Goal: Task Accomplishment & Management: Manage account settings

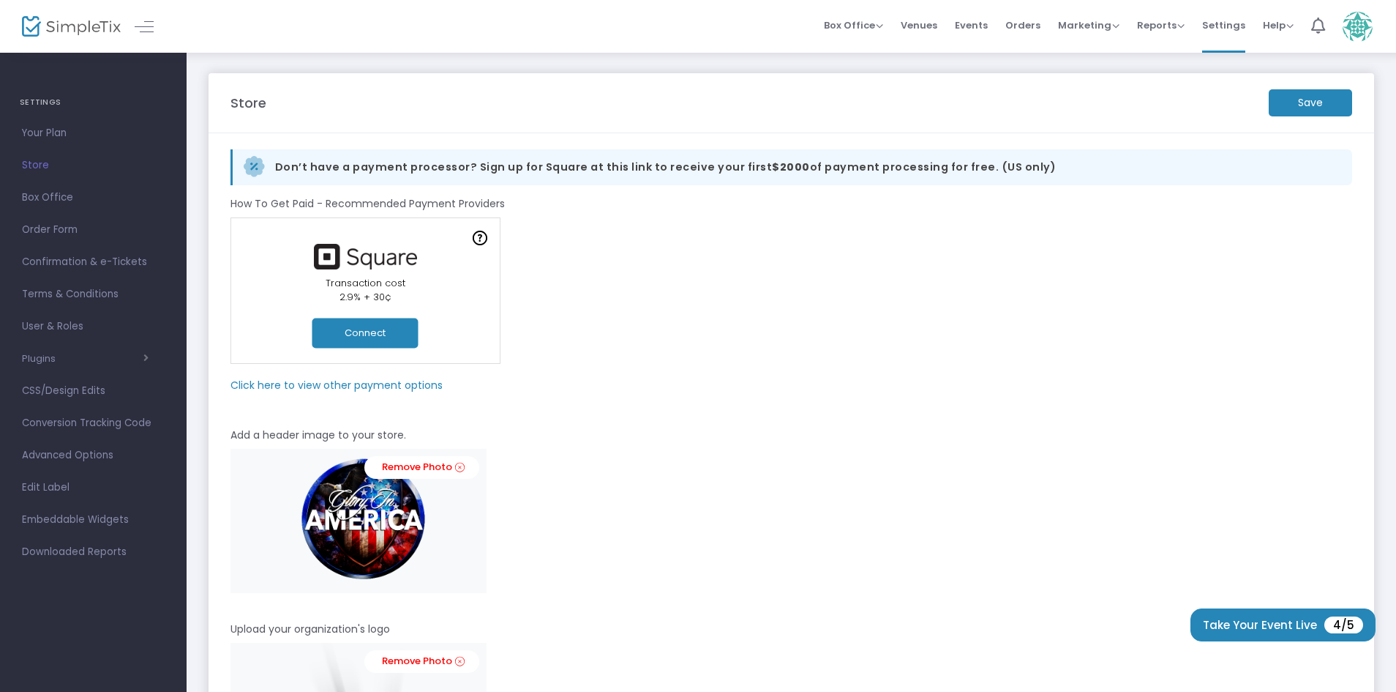
click at [359, 387] on m-panel-subtitle "Click here to view other payment options" at bounding box center [337, 385] width 212 height 15
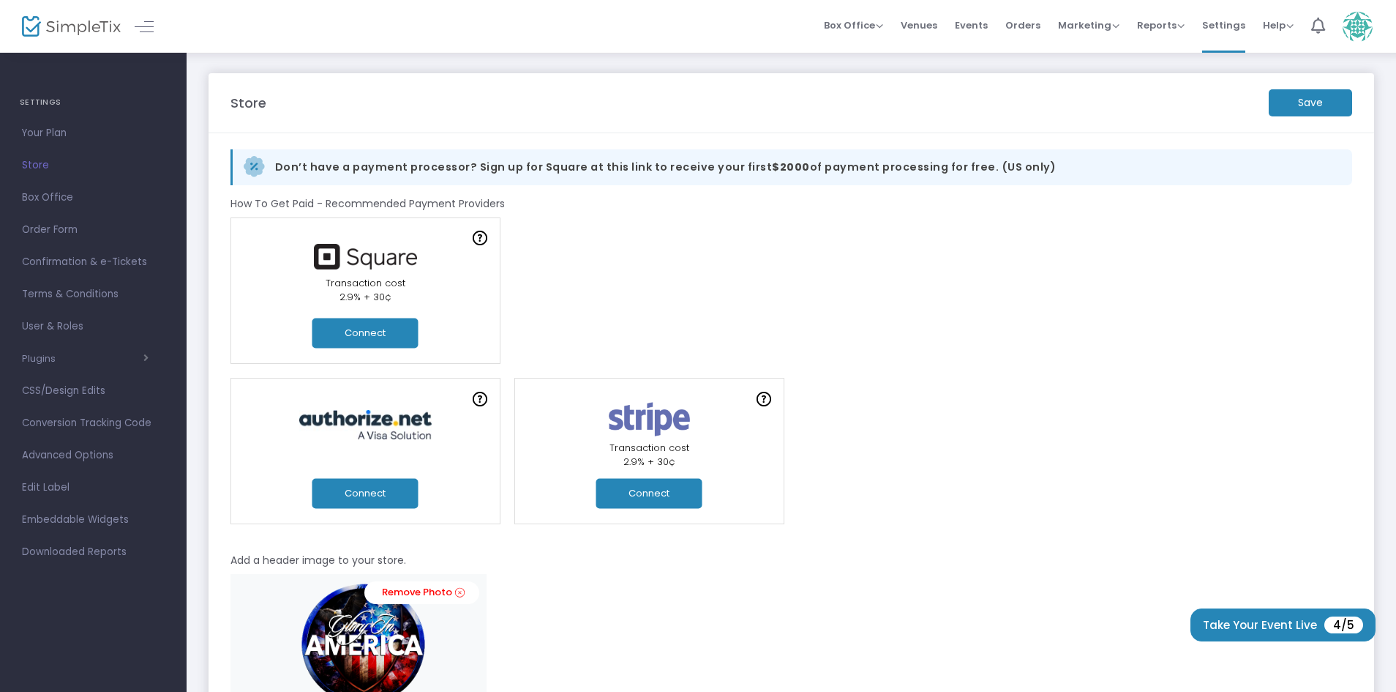
click at [675, 504] on button "Connect" at bounding box center [650, 494] width 106 height 30
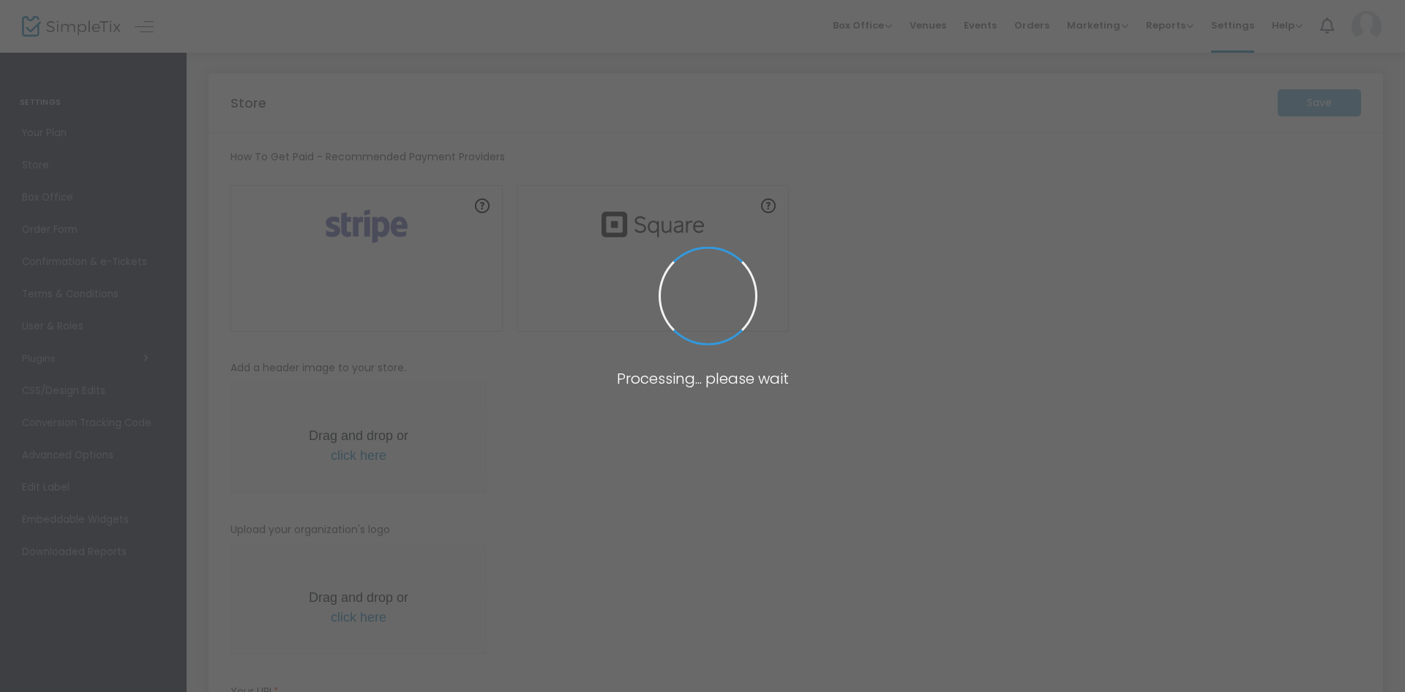
type input "[URL]"
radio input "false"
radio input "true"
type input "[PERSON_NAME] Ministries, Inc."
type input "3527056557"
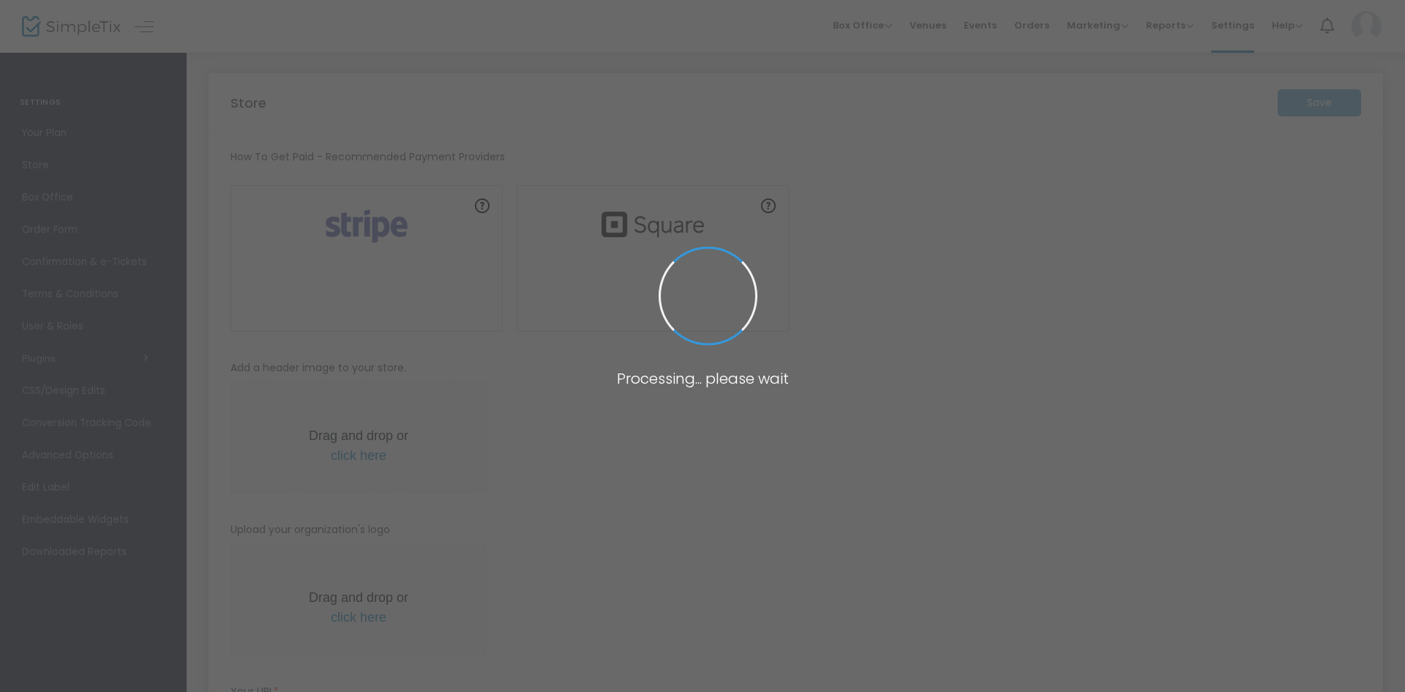
type input "[EMAIL_ADDRESS][DOMAIN_NAME]"
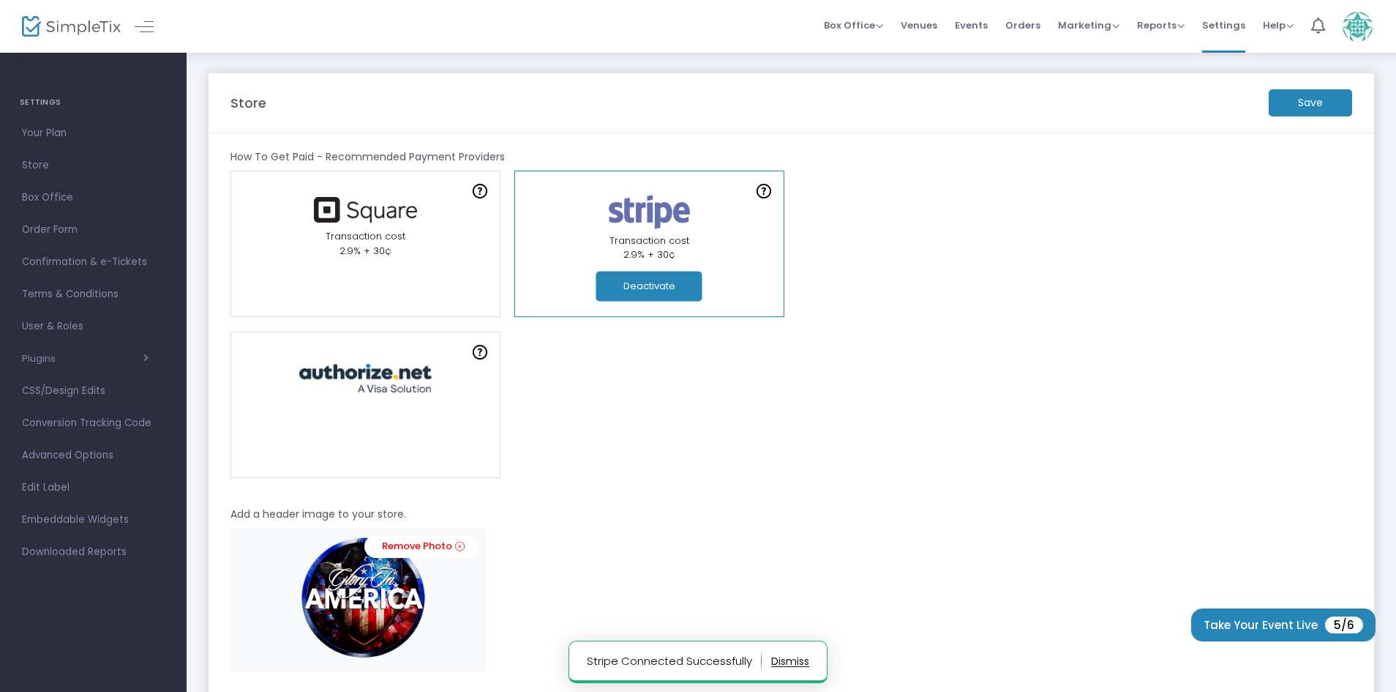
click at [1316, 104] on m-button "Save" at bounding box center [1310, 102] width 83 height 27
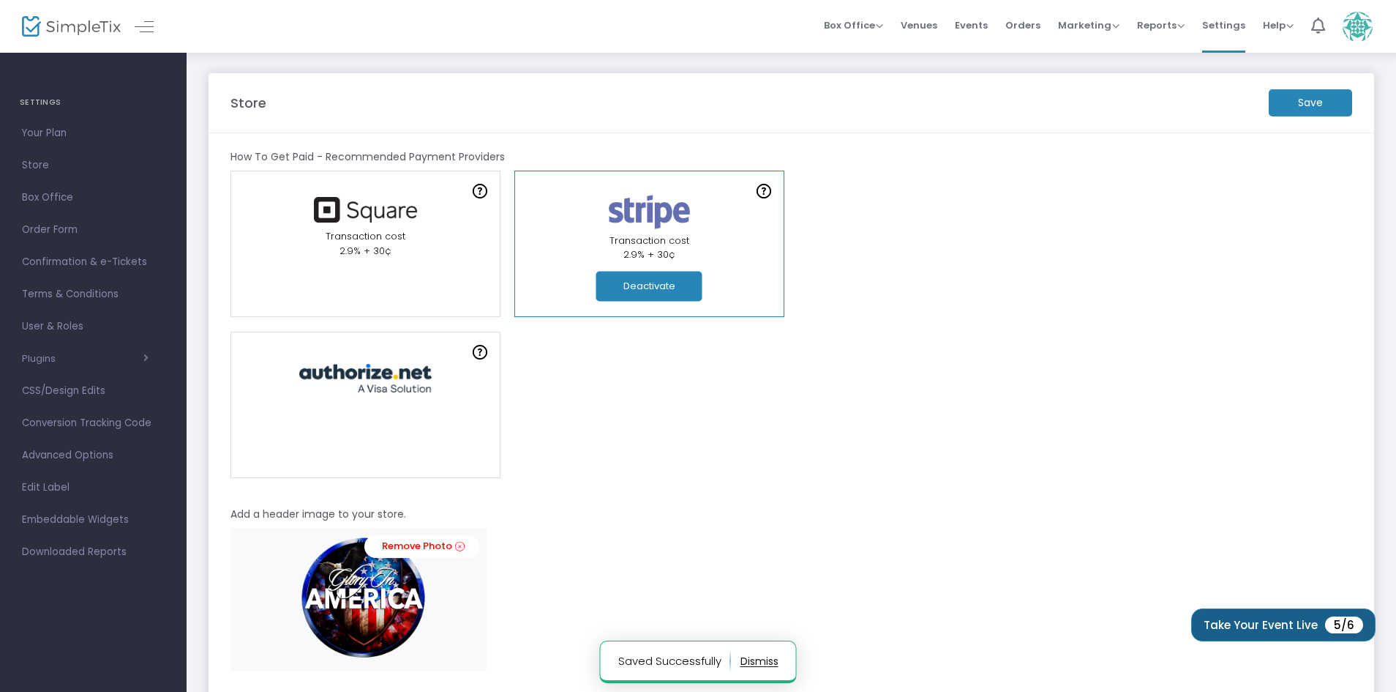
click at [1301, 629] on button "Take Your Event Live 5/6" at bounding box center [1284, 624] width 184 height 33
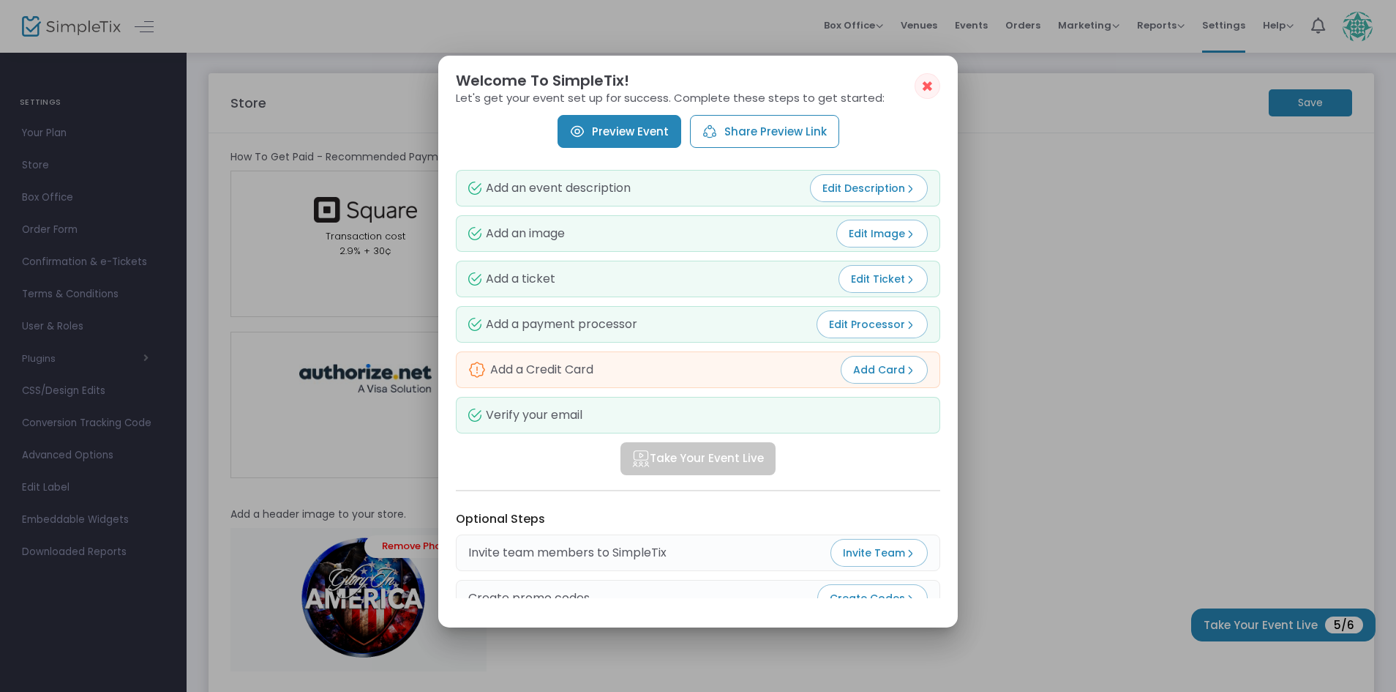
click at [868, 371] on span "Add Card" at bounding box center [884, 369] width 62 height 15
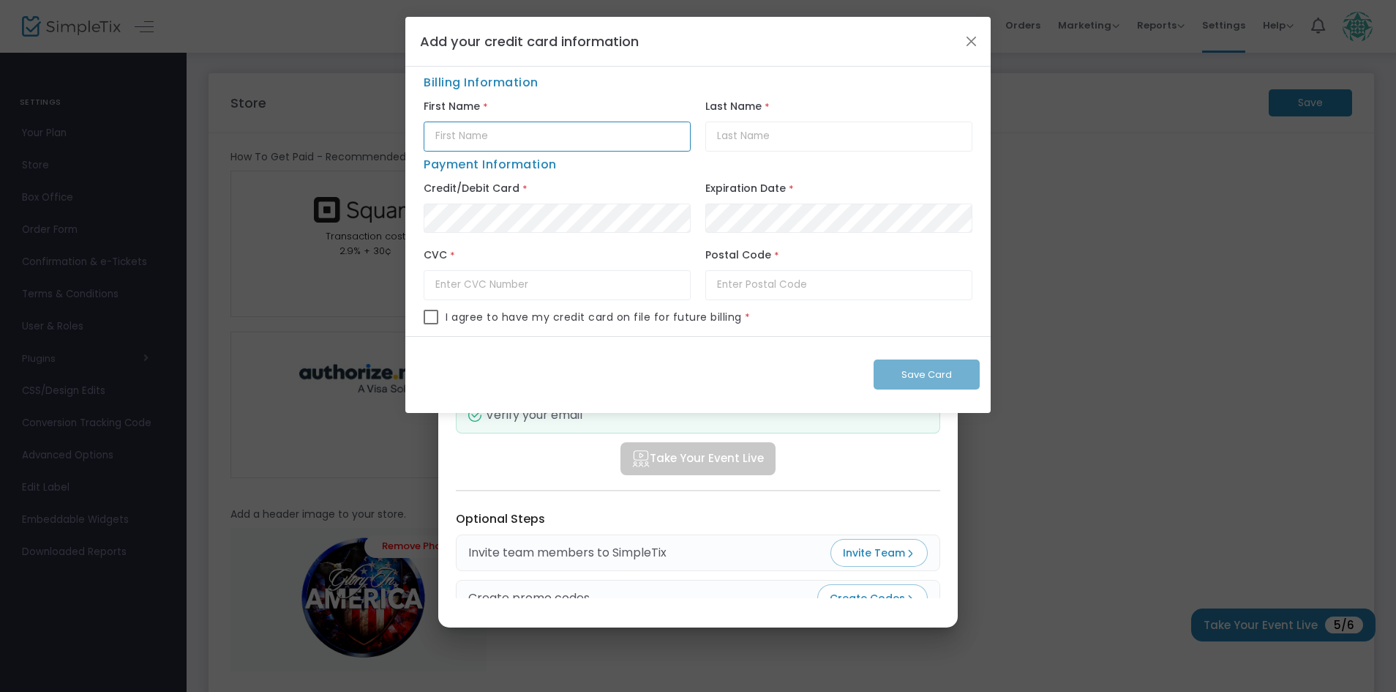
click at [515, 136] on input "text" at bounding box center [557, 136] width 267 height 30
type input "Dr Brett Watson"
click at [750, 135] on input "text" at bounding box center [839, 136] width 267 height 30
type input "Watson"
drag, startPoint x: 516, startPoint y: 129, endPoint x: 476, endPoint y: 137, distance: 41.1
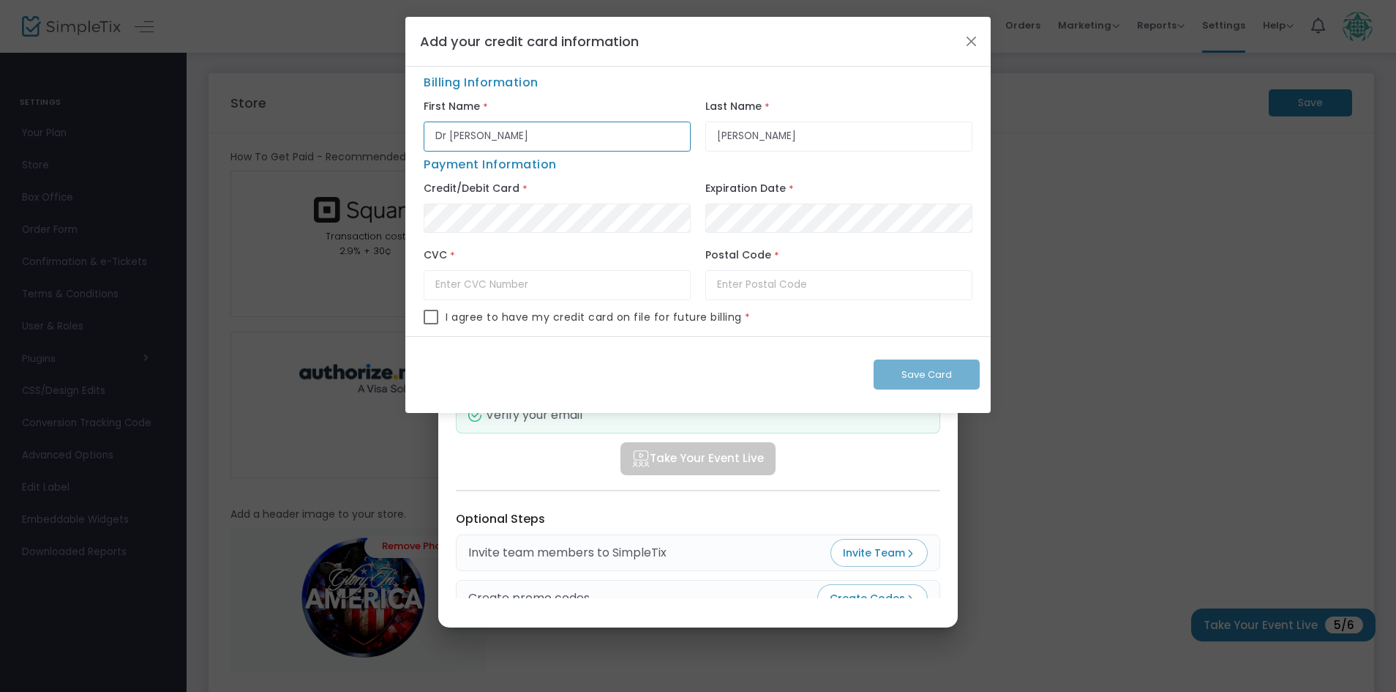
click at [476, 137] on input "Dr Brett Watson" at bounding box center [557, 136] width 267 height 30
type input "Dr Brett"
click at [434, 318] on div "Billing Information First Name * Dr Brett Last Name * Watson Payment Informatio…" at bounding box center [698, 205] width 549 height 262
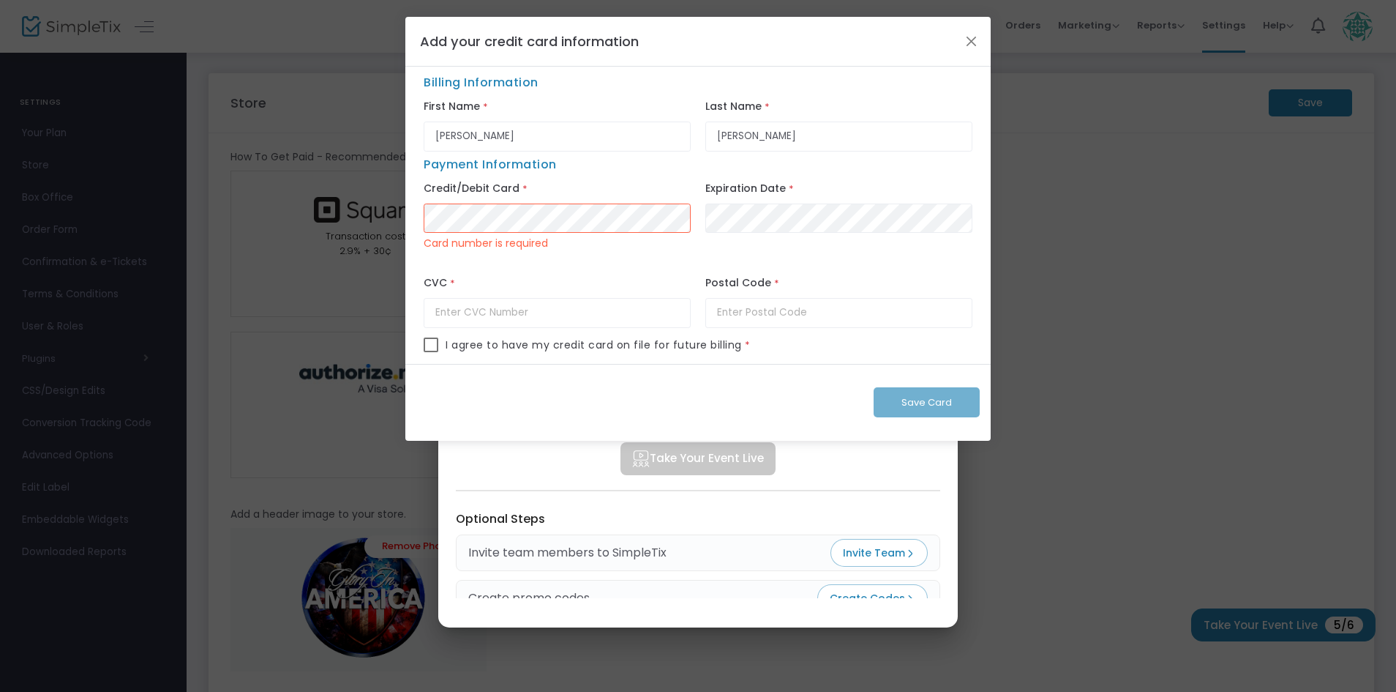
click at [425, 344] on span at bounding box center [431, 344] width 15 height 15
click at [430, 352] on input "checkbox" at bounding box center [430, 352] width 1 height 1
checkbox input "true"
click at [741, 323] on input "text" at bounding box center [839, 313] width 267 height 30
type input "34711"
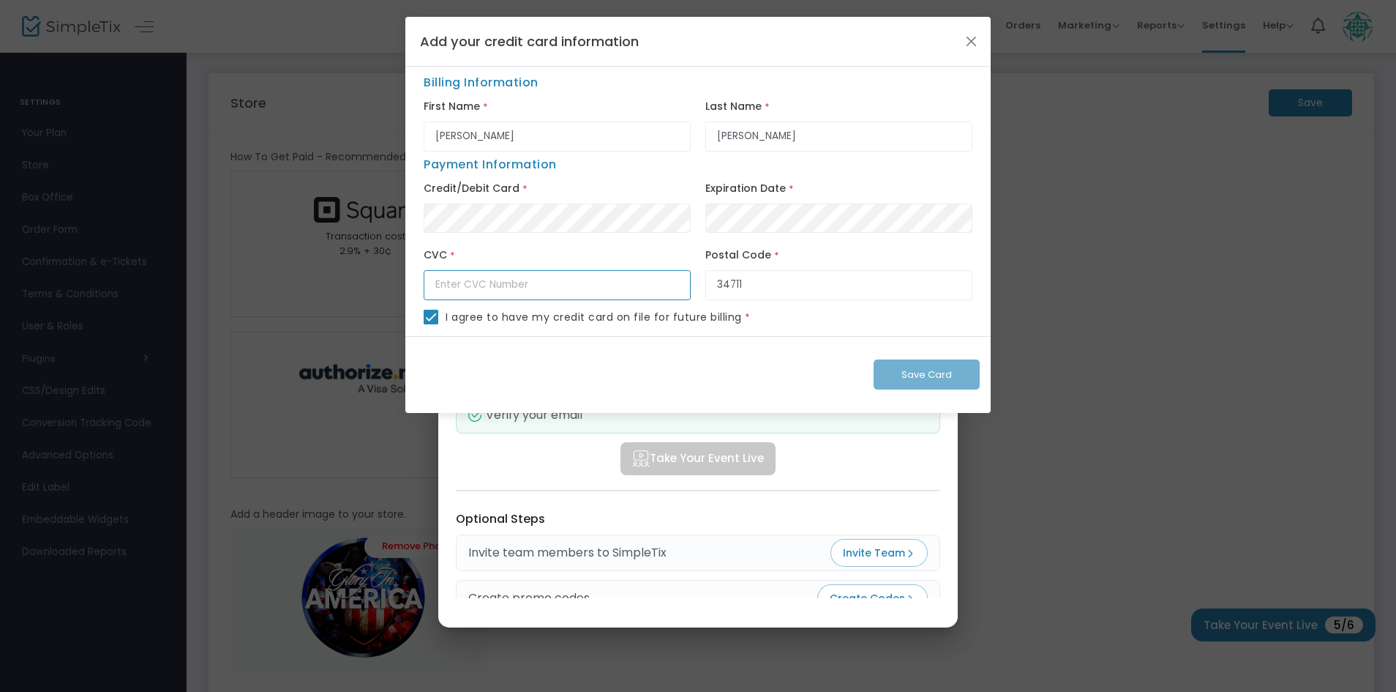
click at [517, 290] on input "text" at bounding box center [557, 285] width 267 height 30
type input "356"
click at [817, 326] on div "I agree to have my credit card on file for future billing *" at bounding box center [698, 323] width 549 height 26
click at [940, 373] on span "Save Card" at bounding box center [927, 374] width 51 height 14
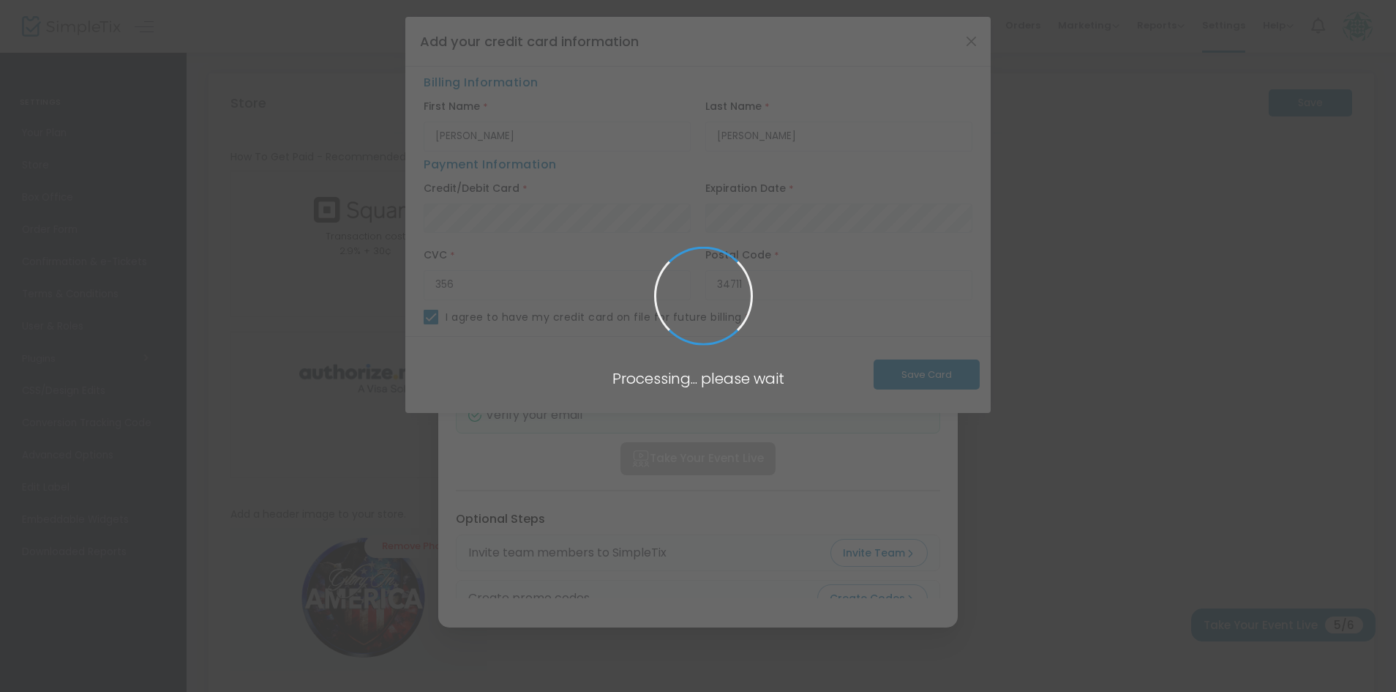
checkbox input "false"
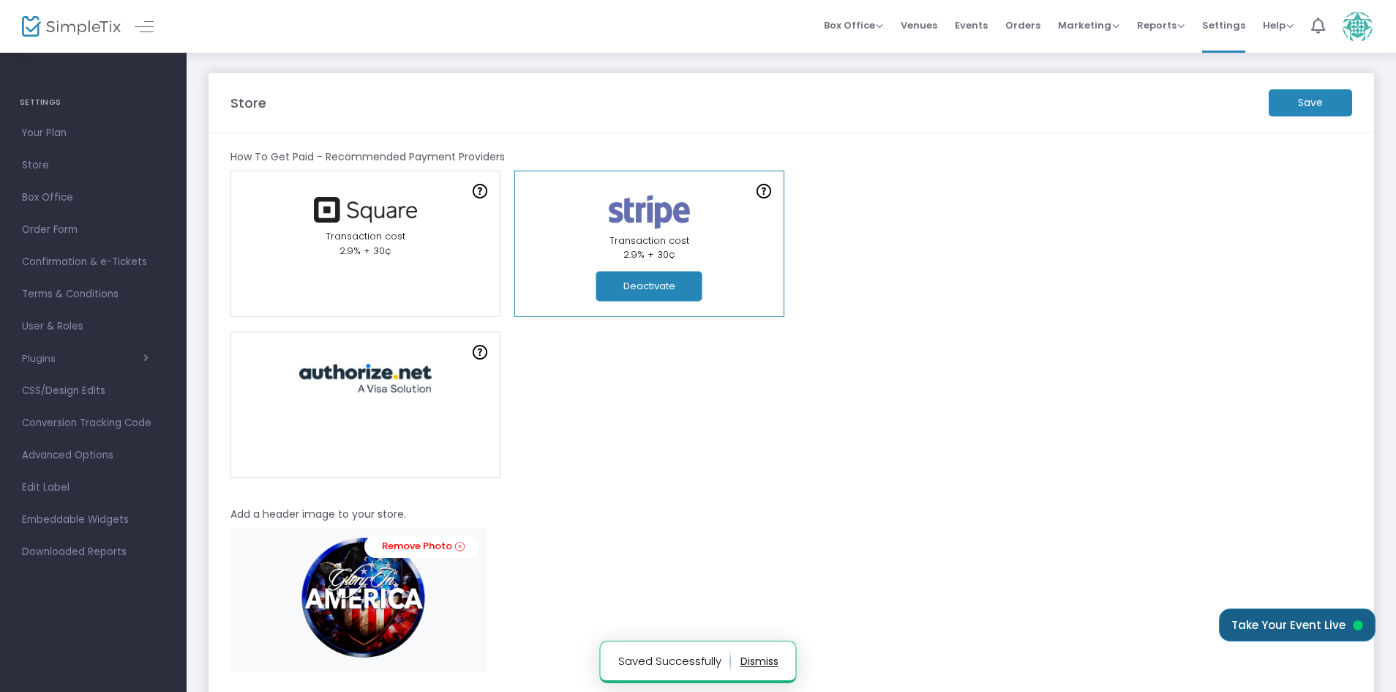
click at [1294, 620] on button "Take Your Event Live" at bounding box center [1297, 624] width 157 height 33
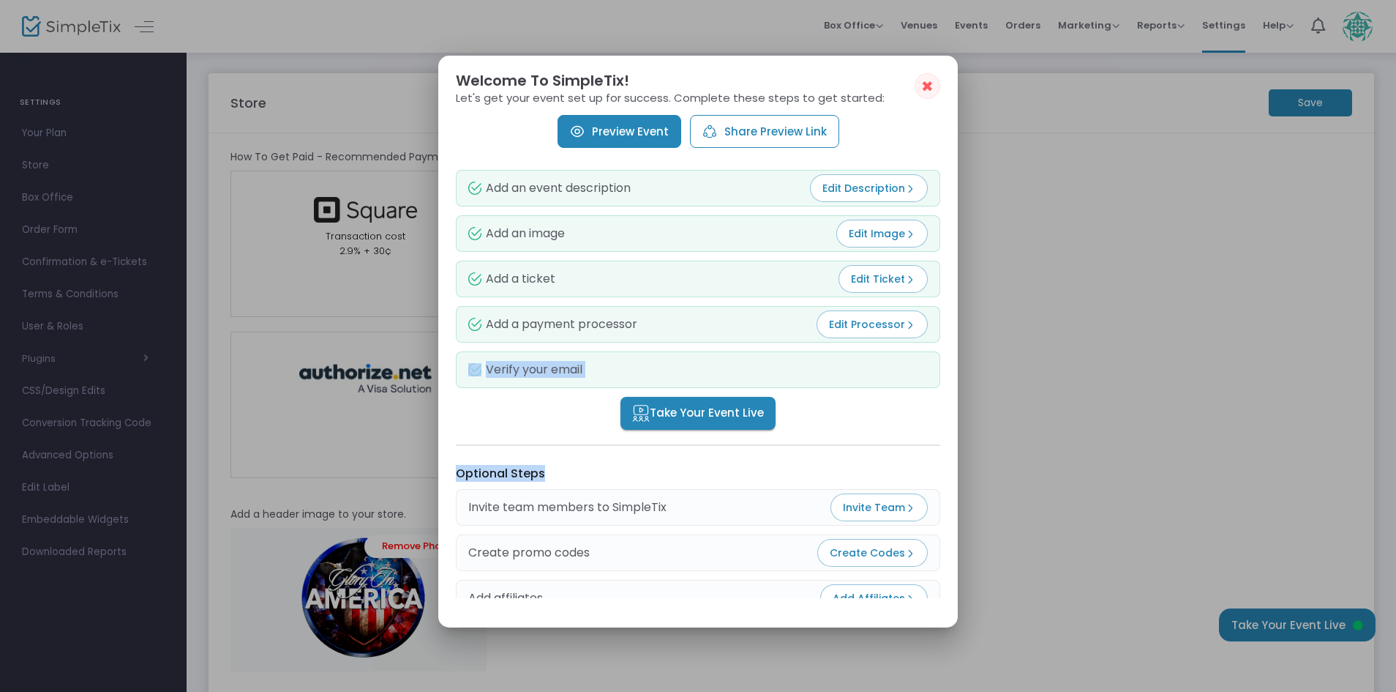
drag, startPoint x: 955, startPoint y: 373, endPoint x: 957, endPoint y: 452, distance: 79.8
click at [957, 452] on mat-dialog-content "Add an event description Edit Description Add an image Edit Image Add a ticket …" at bounding box center [698, 379] width 520 height 435
click at [867, 275] on span "Edit Ticket" at bounding box center [883, 279] width 64 height 15
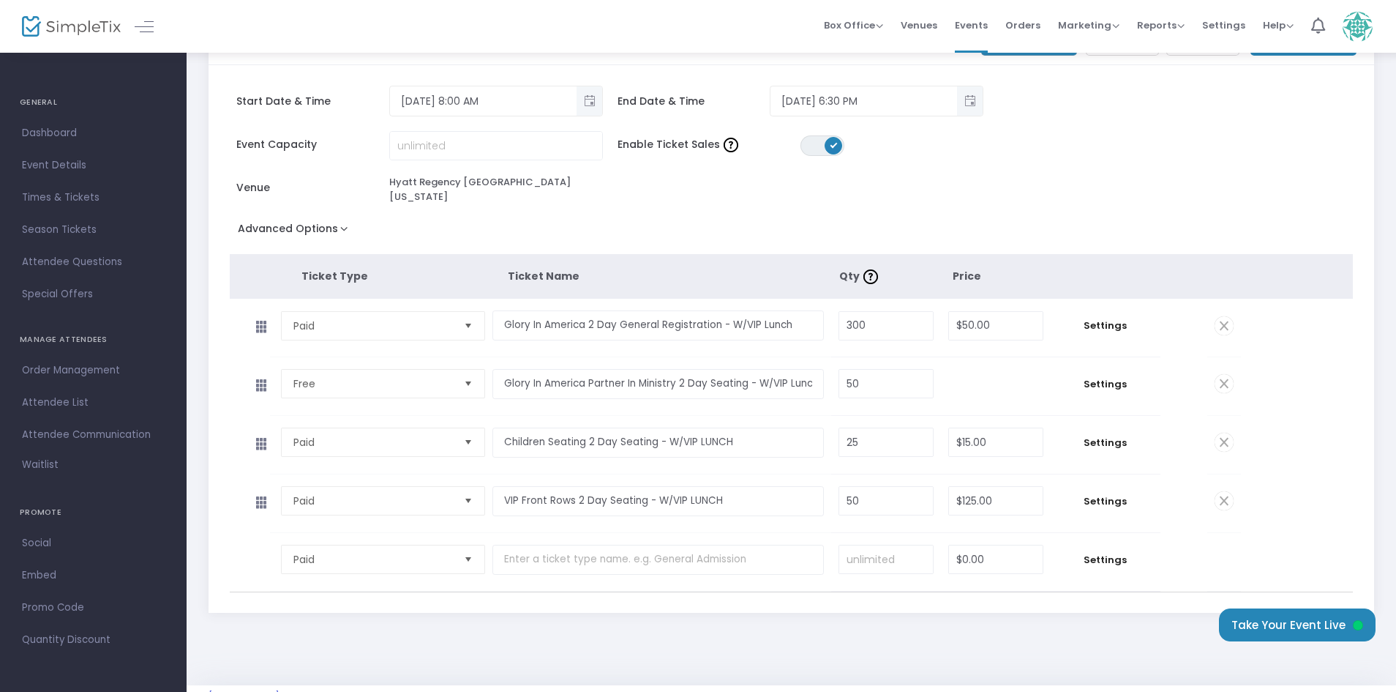
scroll to position [145, 0]
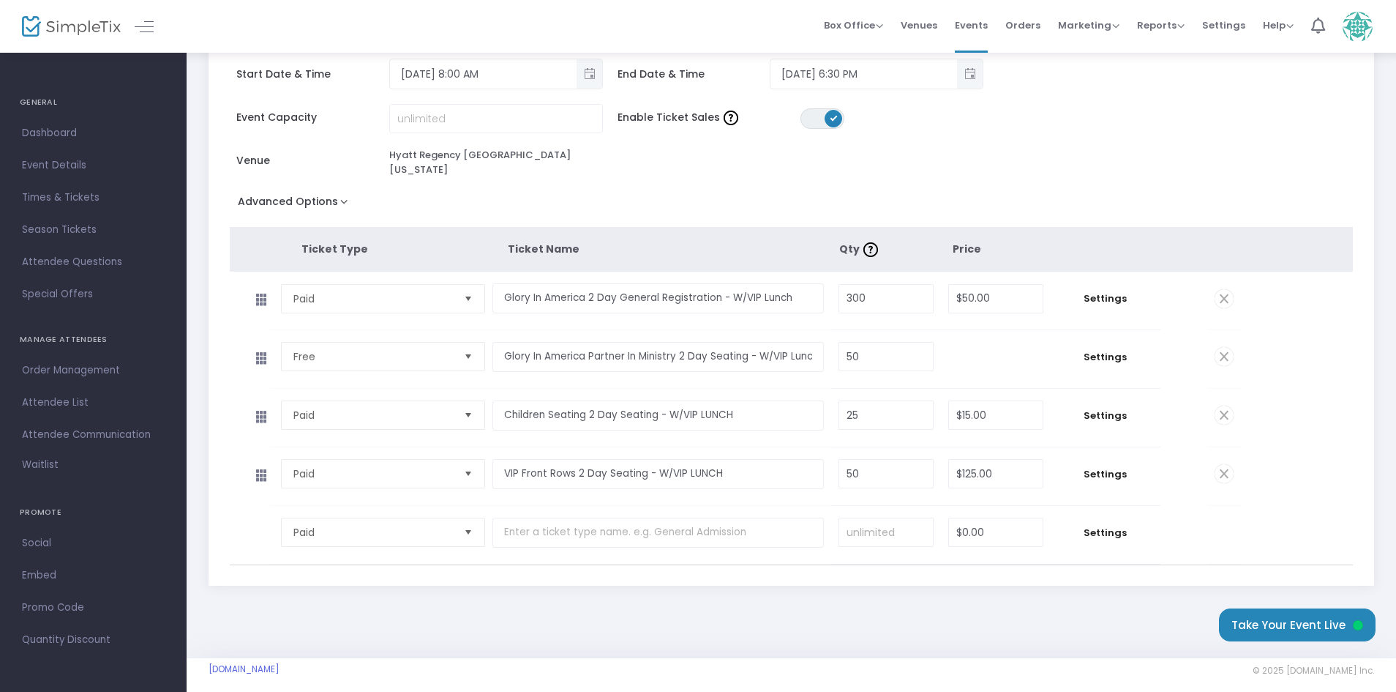
click at [465, 521] on span "Select" at bounding box center [468, 532] width 24 height 24
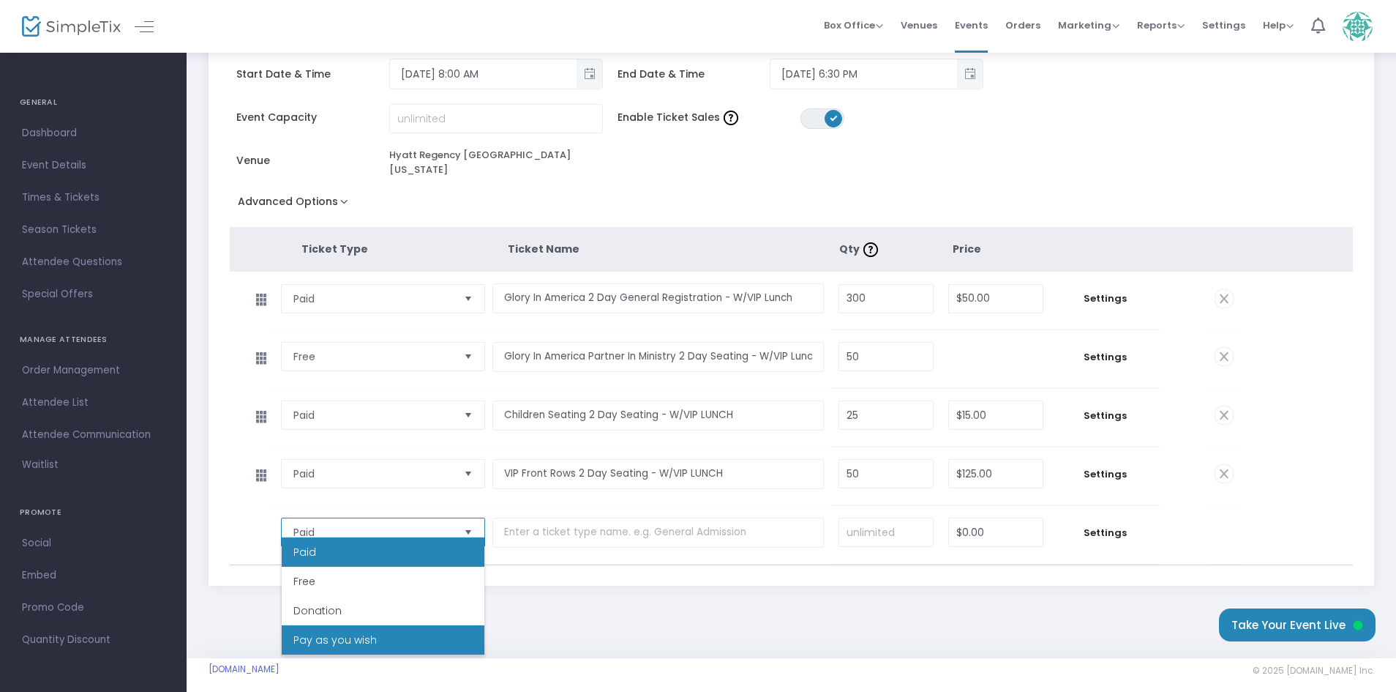
click at [330, 636] on span "Pay as you wish" at bounding box center [334, 639] width 83 height 15
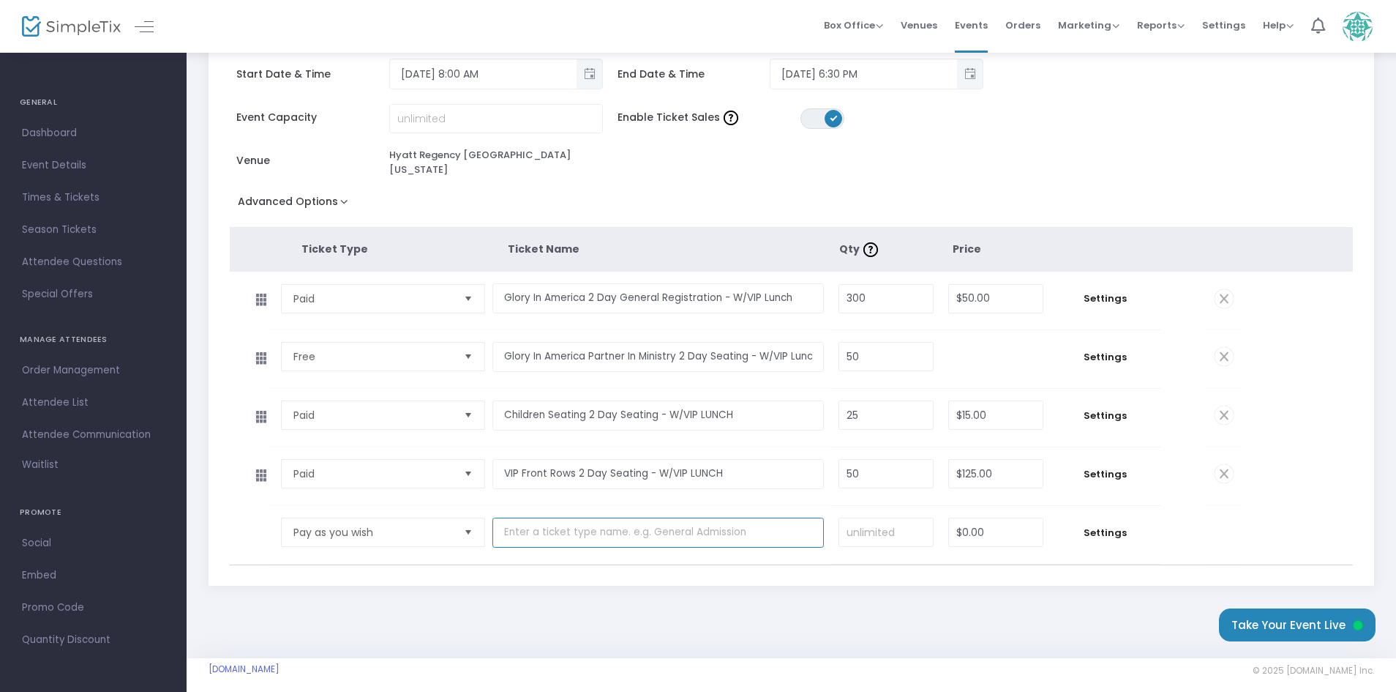
click at [579, 528] on input "text" at bounding box center [659, 532] width 332 height 30
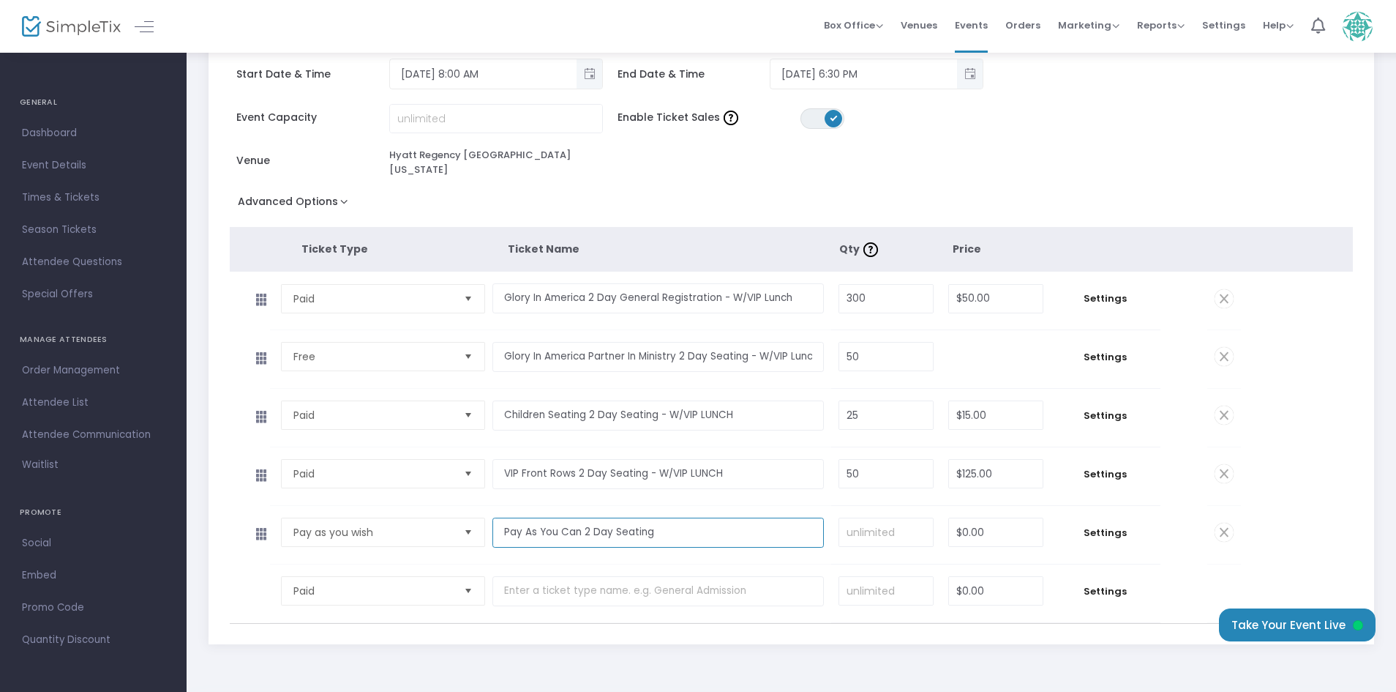
type input "Pay As You Can 2 Day Seating"
click at [880, 521] on input at bounding box center [887, 532] width 94 height 28
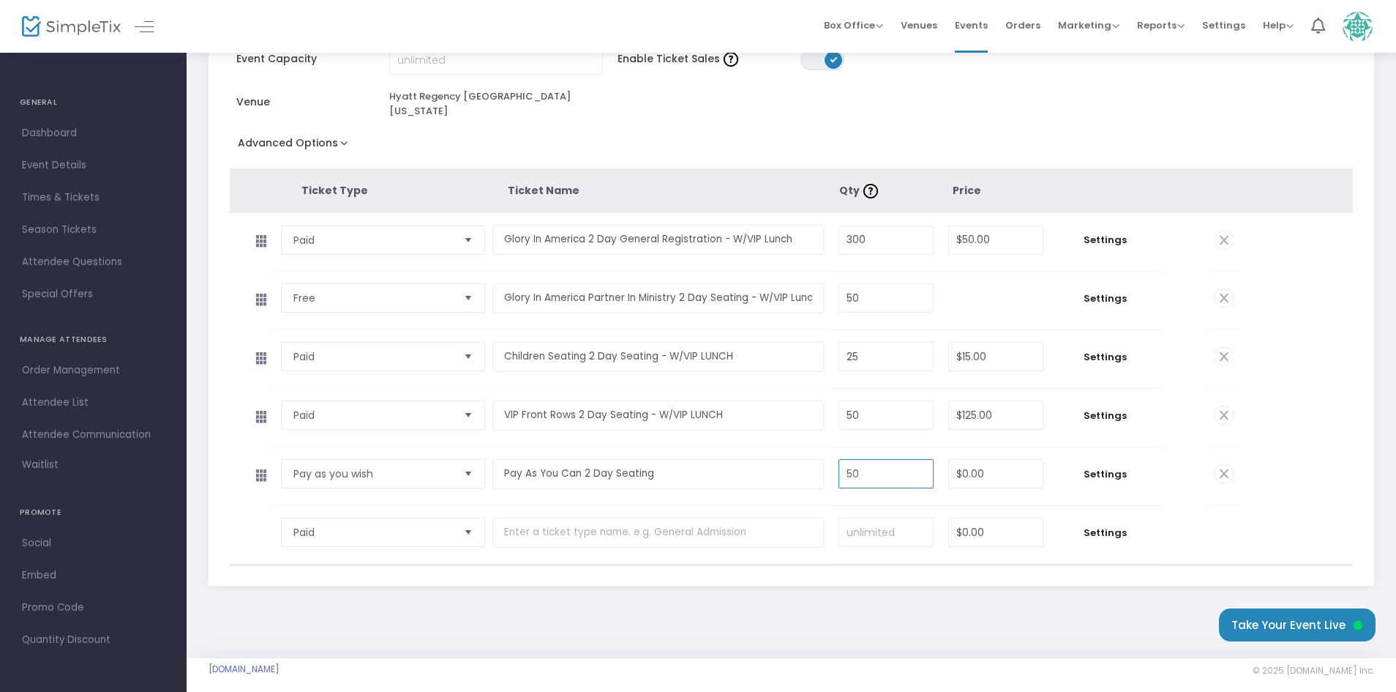
click at [467, 465] on span "Select" at bounding box center [468, 474] width 24 height 24
type input "50"
click at [383, 466] on span "Pay as you wish" at bounding box center [372, 473] width 159 height 15
drag, startPoint x: 581, startPoint y: 465, endPoint x: 524, endPoint y: 463, distance: 57.2
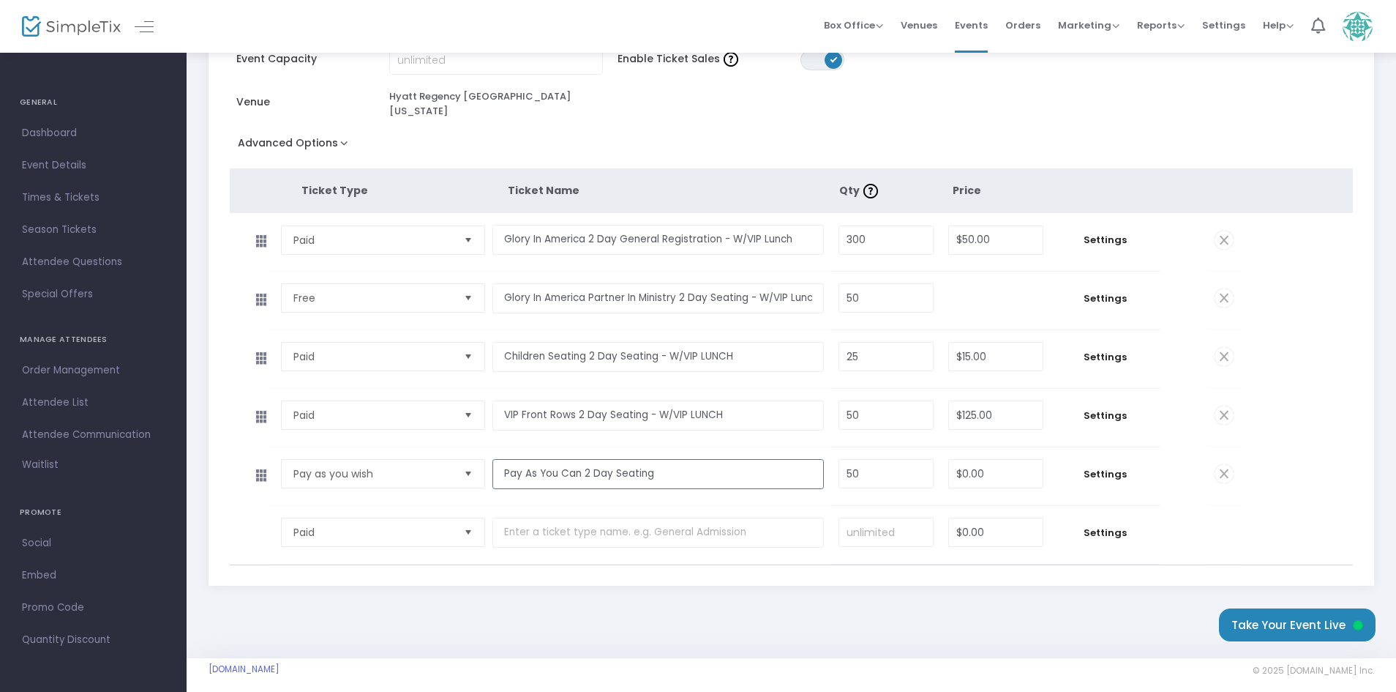
click at [524, 463] on input "Pay As You Can 2 Day Seating" at bounding box center [659, 474] width 332 height 30
type input "Pay with 2 Day Seating"
